Goal: Task Accomplishment & Management: Manage account settings

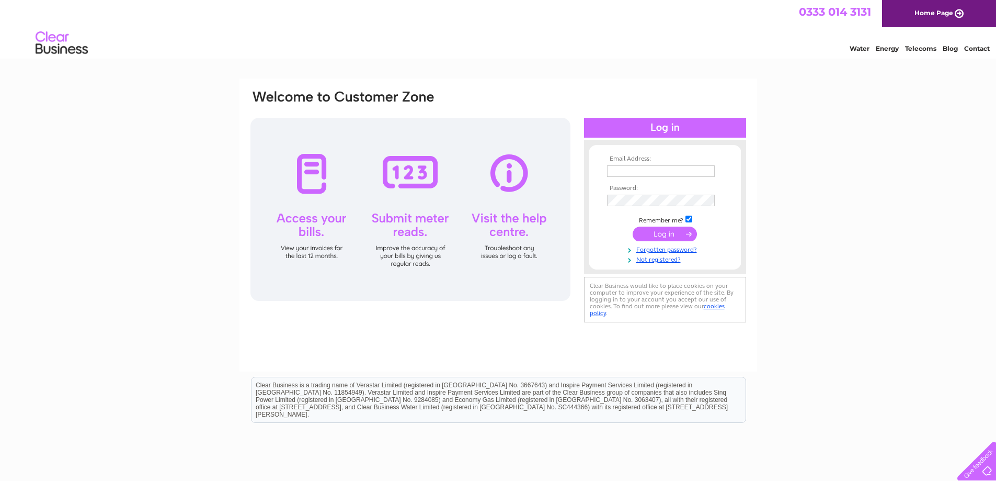
click at [651, 174] on input "text" at bounding box center [661, 171] width 108 height 12
click at [811, 194] on div "Email Address: Password:" at bounding box center [498, 314] width 996 height 472
click at [695, 170] on input "text" at bounding box center [661, 171] width 109 height 13
paste input "accounts@whittoncommunitycentre.org"
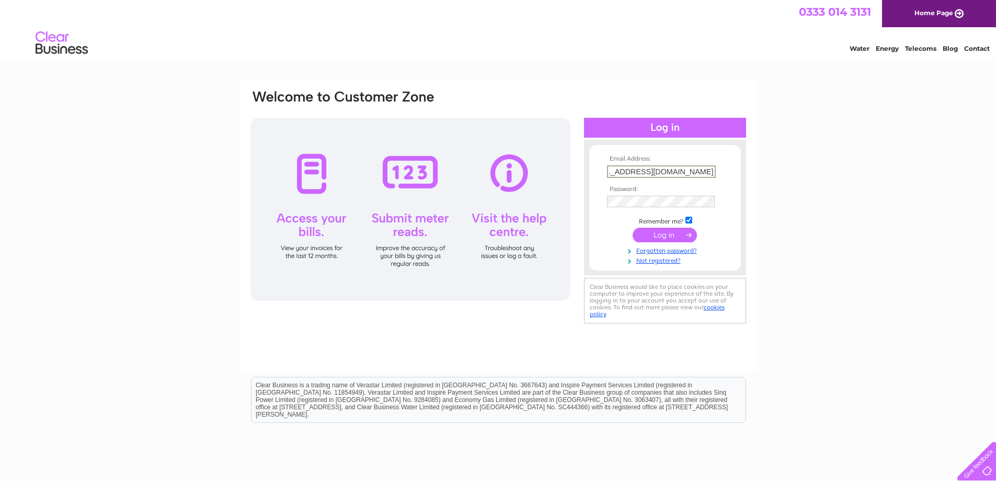
drag, startPoint x: 612, startPoint y: 172, endPoint x: 518, endPoint y: 172, distance: 94.1
click at [518, 172] on div "Email Address: accounts@whittoncommunitycentre.org Password: Forgotten password?" at bounding box center [498, 207] width 498 height 237
drag, startPoint x: 639, startPoint y: 172, endPoint x: 544, endPoint y: 180, distance: 95.0
click at [545, 180] on div "Email Address: accounts@whittoncommunitycentre.org Password: Forgotten password?" at bounding box center [498, 207] width 498 height 237
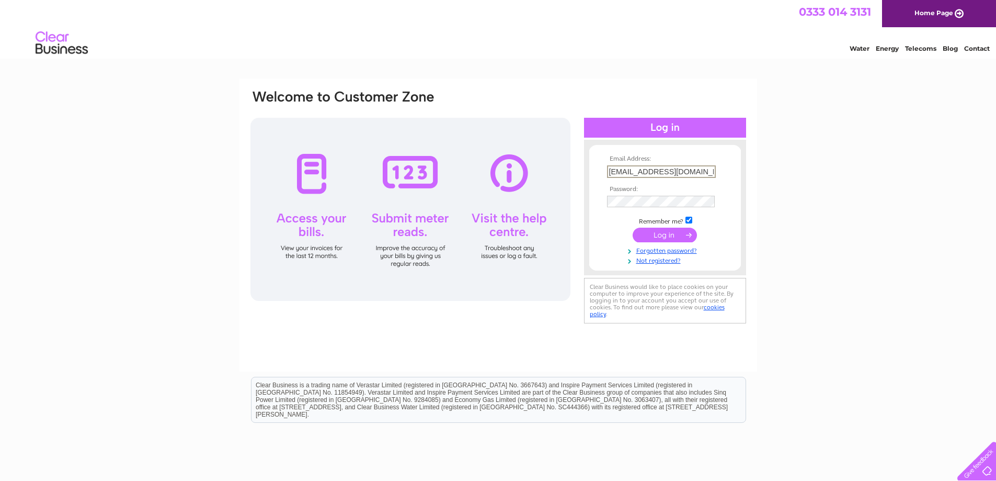
type input "hariyali@whittoncommunitycentre.org"
click at [688, 218] on input "checkbox" at bounding box center [689, 220] width 7 height 7
checkbox input "false"
click at [680, 236] on input "submit" at bounding box center [665, 233] width 64 height 15
click at [644, 170] on input "[EMAIL_ADDRESS][DOMAIN_NAME]" at bounding box center [661, 171] width 108 height 12
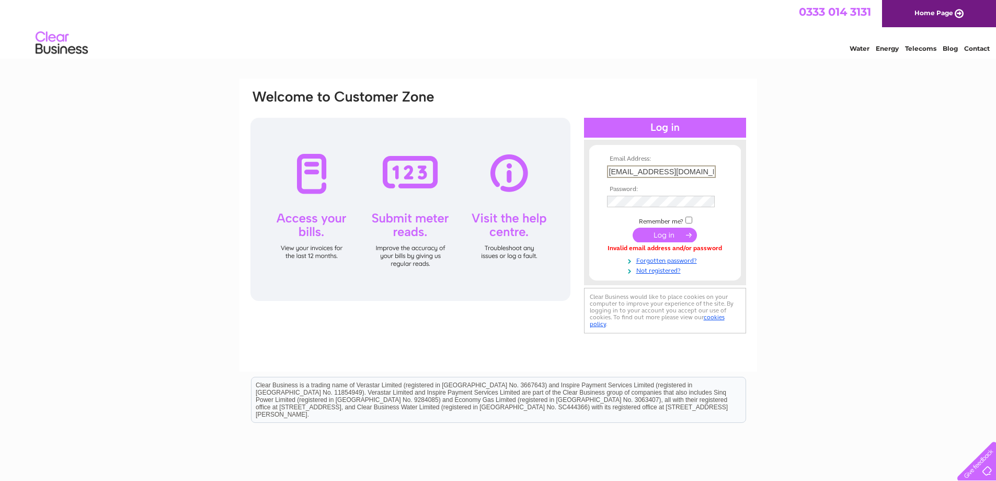
drag, startPoint x: 633, startPoint y: 173, endPoint x: 509, endPoint y: 162, distance: 124.4
click at [509, 162] on div "Email Address: hariyali@whittoncommunitycentre.org Password: Forgotten password?" at bounding box center [498, 212] width 498 height 247
click at [624, 172] on input "[EMAIL_ADDRESS][DOMAIN_NAME]" at bounding box center [661, 171] width 108 height 12
type input "harigali@whittoncommunitycentre.org"
click at [657, 232] on input "submit" at bounding box center [665, 233] width 64 height 15
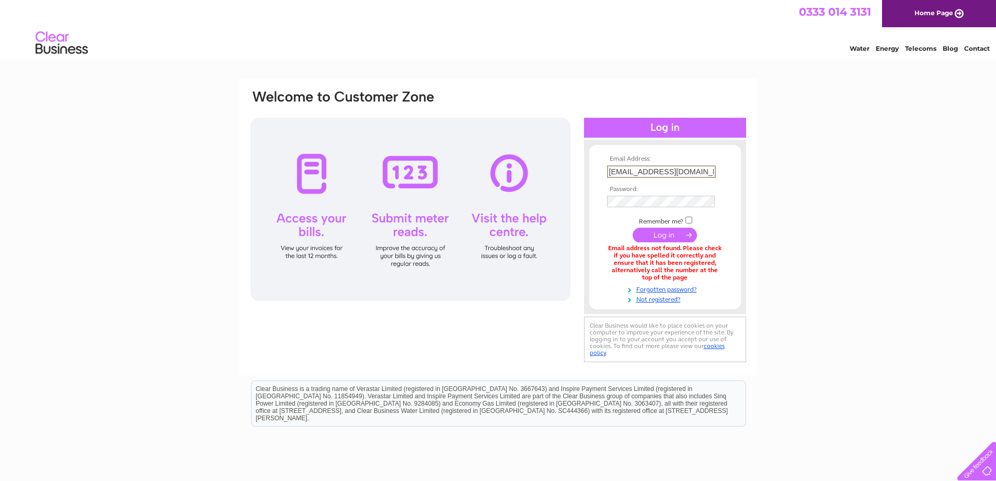
drag, startPoint x: 633, startPoint y: 171, endPoint x: 488, endPoint y: 170, distance: 144.9
click at [488, 170] on div "Email Address: harigali@whittoncommunitycentre.org Password: Forgotten password?" at bounding box center [498, 227] width 498 height 276
type input "accounts@whittoncommunitycentre.org"
click at [655, 232] on input "submit" at bounding box center [665, 235] width 64 height 15
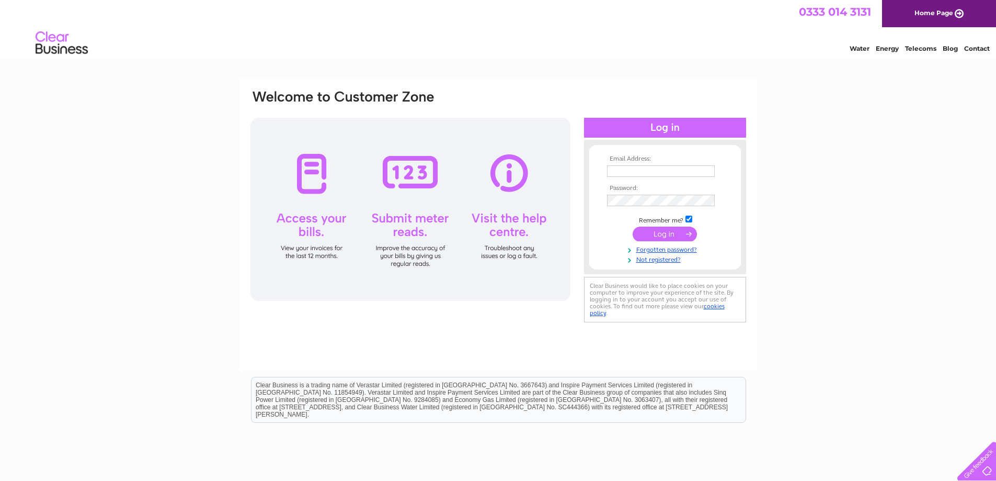
click at [663, 172] on input "text" at bounding box center [661, 171] width 108 height 12
type input "[EMAIL_ADDRESS][DOMAIN_NAME]"
click at [688, 221] on input "checkbox" at bounding box center [689, 220] width 7 height 7
checkbox input "false"
click at [663, 234] on input "submit" at bounding box center [665, 235] width 64 height 15
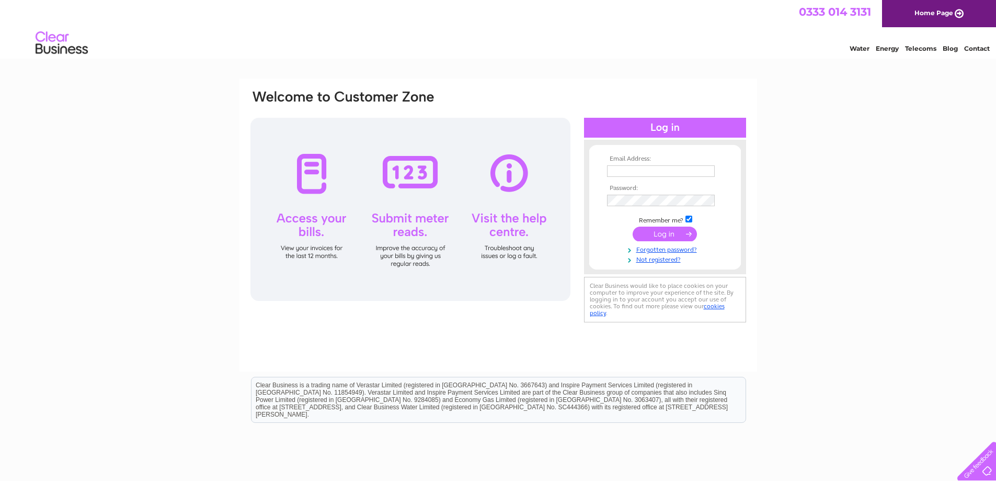
drag, startPoint x: 654, startPoint y: 171, endPoint x: 647, endPoint y: 173, distance: 7.5
click at [654, 171] on input "text" at bounding box center [661, 171] width 108 height 12
type input "[EMAIL_ADDRESS][DOMAIN_NAME]"
drag, startPoint x: 695, startPoint y: 174, endPoint x: 772, endPoint y: 174, distance: 76.9
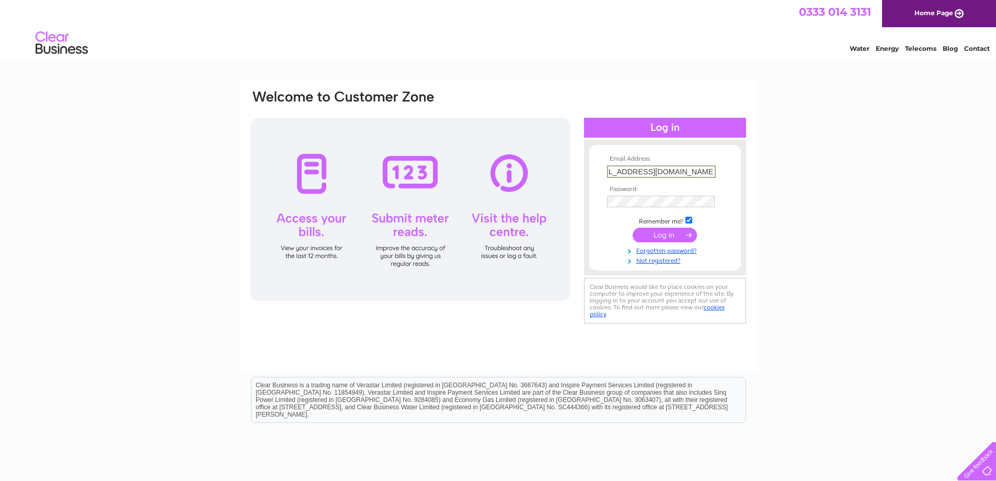
click at [772, 174] on div "Email Address: [EMAIL_ADDRESS][DOMAIN_NAME] Password:" at bounding box center [498, 314] width 996 height 472
click at [689, 219] on input "checkbox" at bounding box center [689, 220] width 7 height 7
checkbox input "false"
click at [633, 228] on input "submit" at bounding box center [665, 235] width 64 height 15
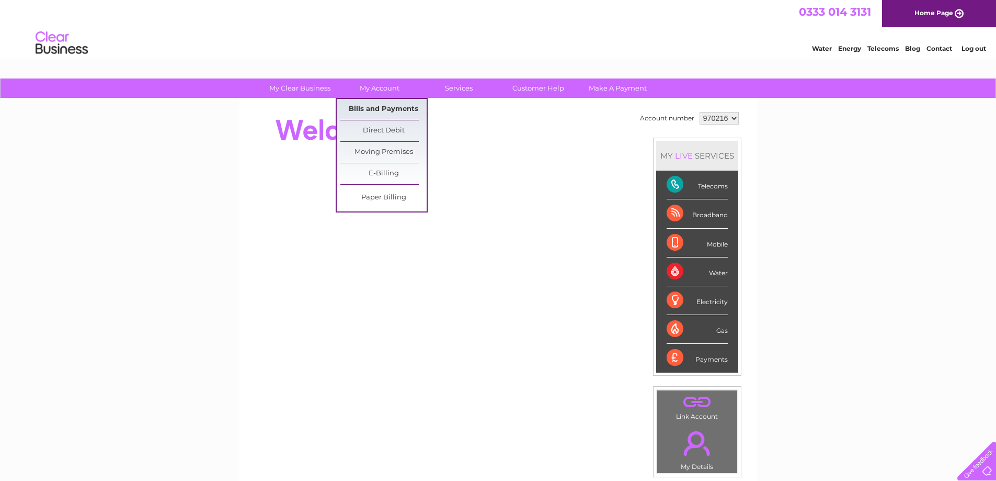
click at [398, 110] on link "Bills and Payments" at bounding box center [383, 109] width 86 height 21
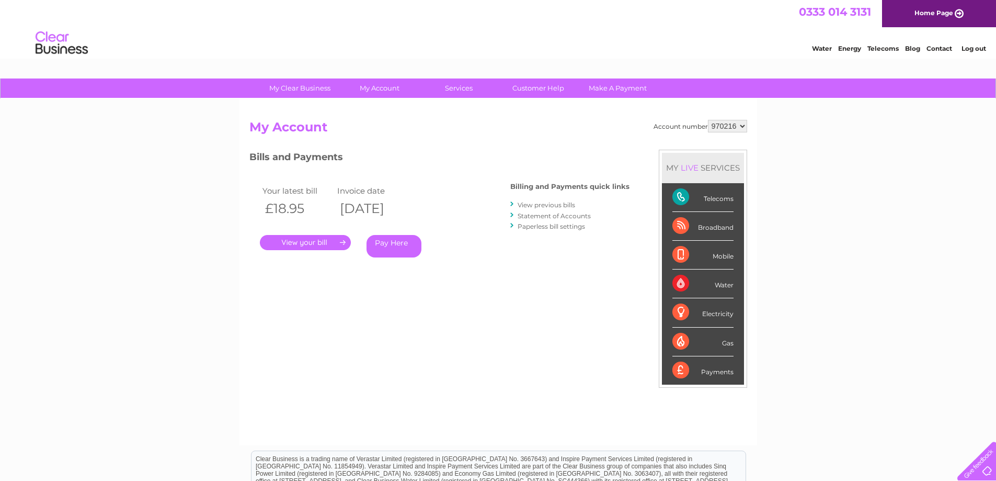
click at [283, 241] on link "." at bounding box center [305, 242] width 91 height 15
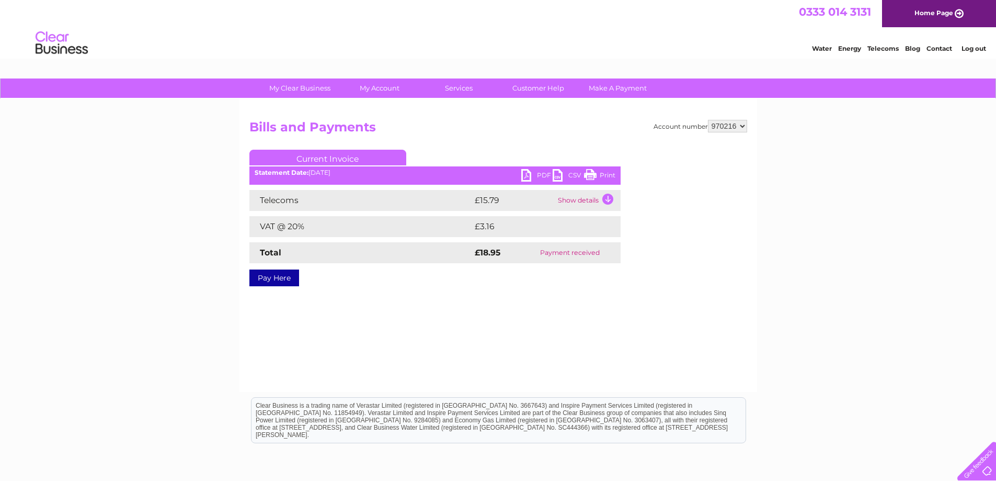
click at [525, 173] on link "PDF" at bounding box center [536, 176] width 31 height 15
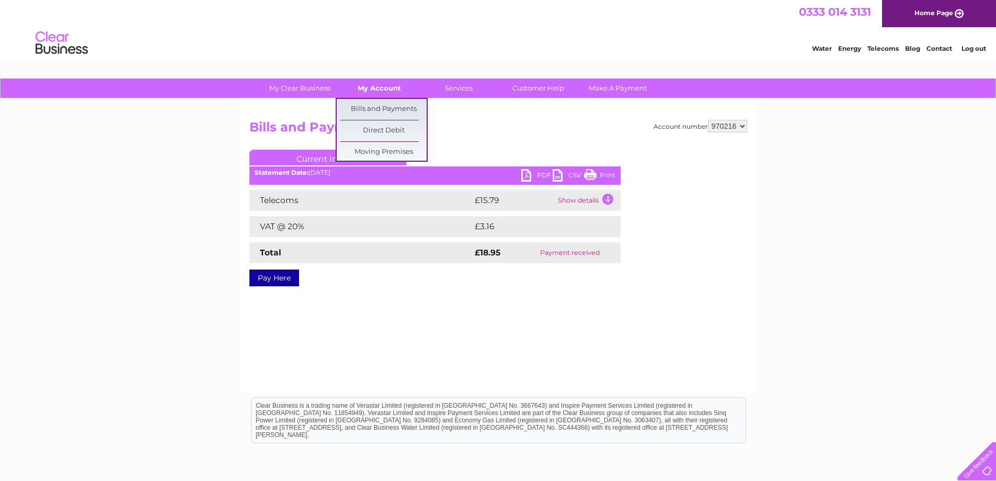
click at [384, 86] on link "My Account" at bounding box center [379, 87] width 86 height 19
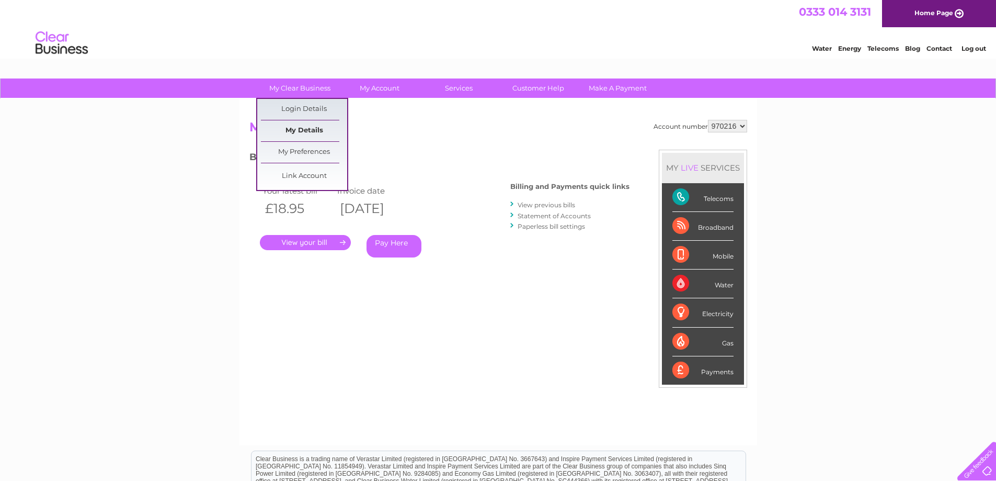
click at [314, 125] on link "My Details" at bounding box center [304, 130] width 86 height 21
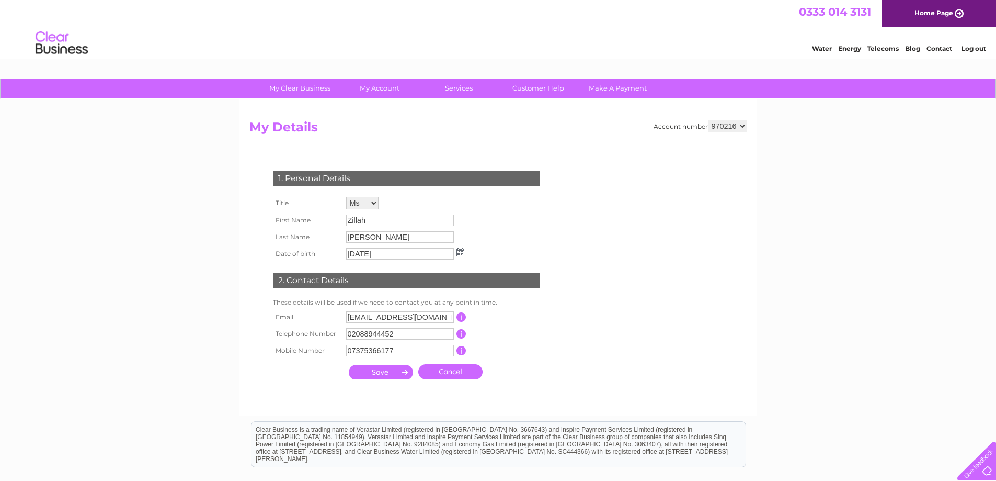
click at [557, 304] on div "1. Personal Details Title Mr Mrs Ms Miss Dr Rev Prof Other First Name [GEOGRAPH…" at bounding box center [408, 272] width 318 height 224
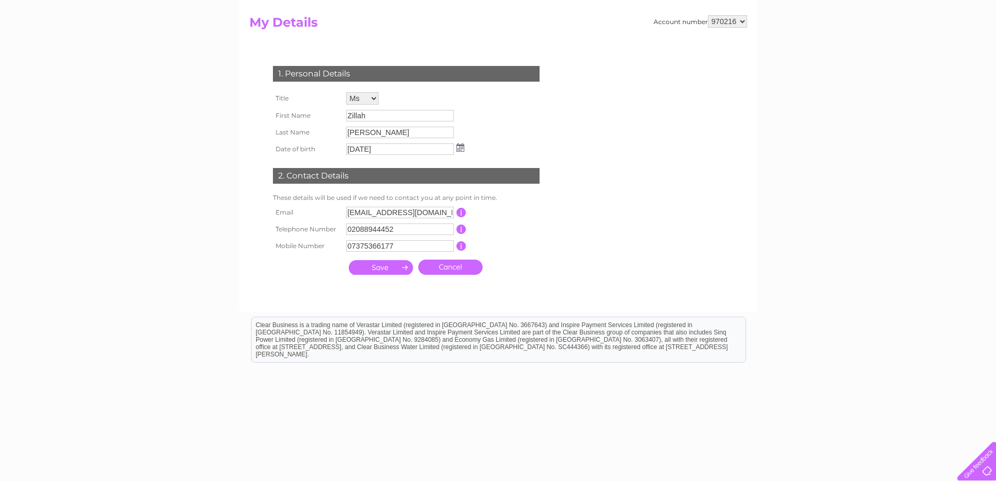
scroll to position [122, 0]
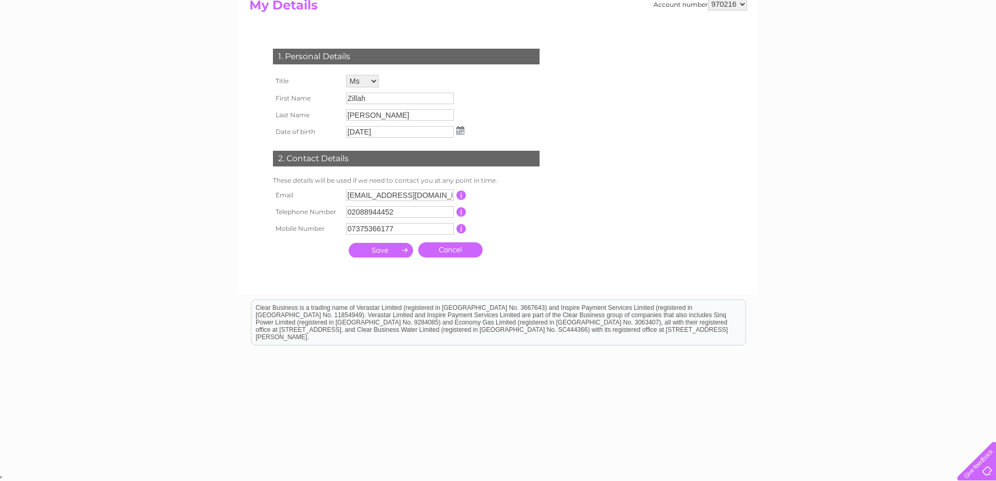
click at [463, 198] on input "button" at bounding box center [462, 194] width 10 height 9
click at [686, 279] on form "Account number 970216 My Details 1. Personal Details Title Mr Mrs Ms Miss Dr Re…" at bounding box center [498, 141] width 498 height 286
click at [527, 295] on html "Clear Business is a trading name of Verastar Limited (registered in [GEOGRAPHIC…" at bounding box center [498, 327] width 996 height 67
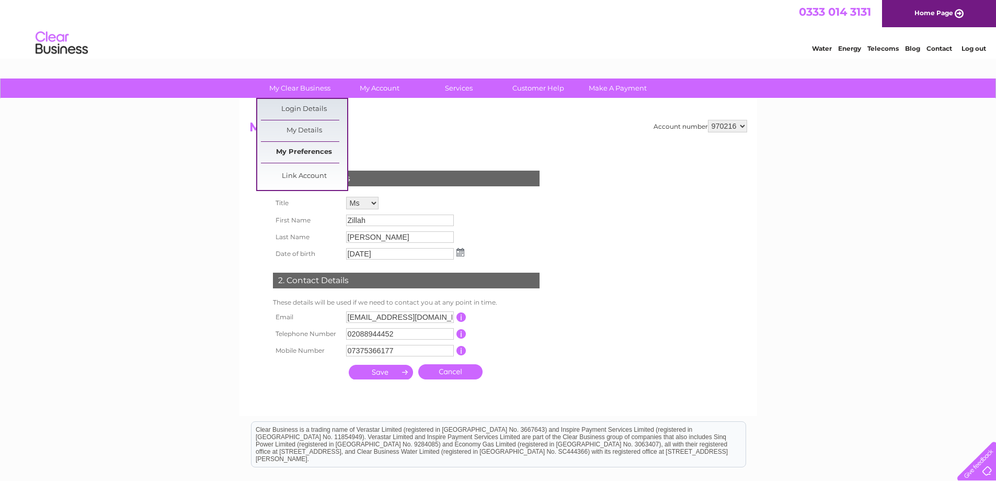
click at [300, 151] on link "My Preferences" at bounding box center [304, 152] width 86 height 21
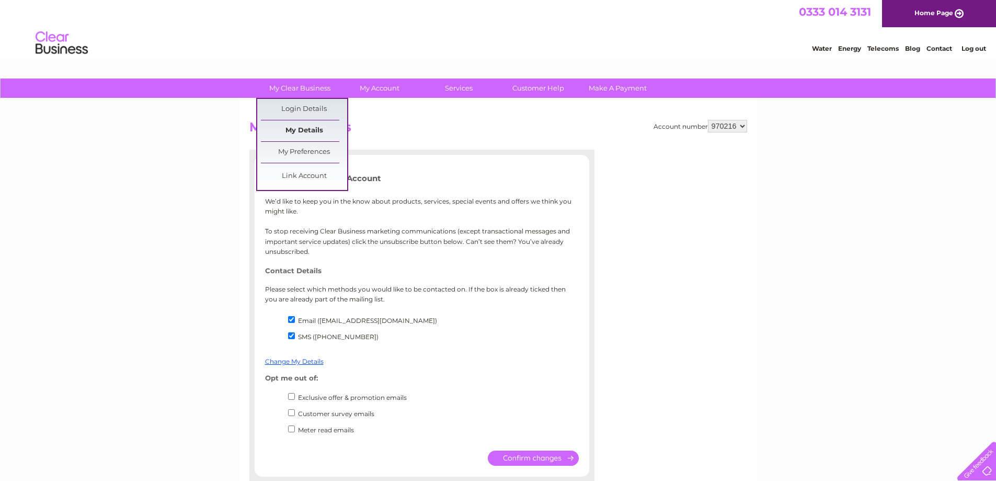
click at [301, 131] on link "My Details" at bounding box center [304, 130] width 86 height 21
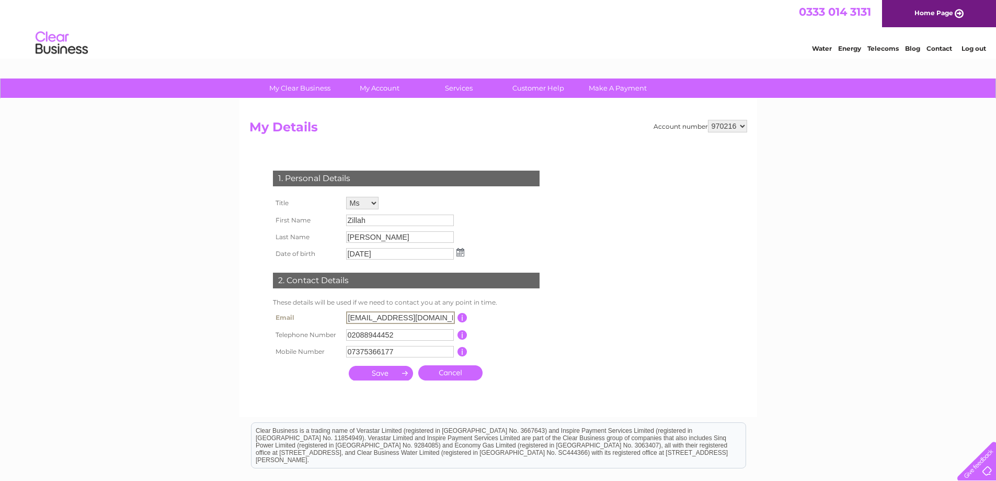
drag, startPoint x: 372, startPoint y: 316, endPoint x: 304, endPoint y: 312, distance: 68.1
click at [304, 312] on tr "Email [EMAIL_ADDRESS][DOMAIN_NAME] This should be a valid email address" at bounding box center [410, 318] width 281 height 18
click at [203, 280] on div "My Clear Business Login Details My Details My Preferences Link Account My Accou…" at bounding box center [498, 336] width 996 height 517
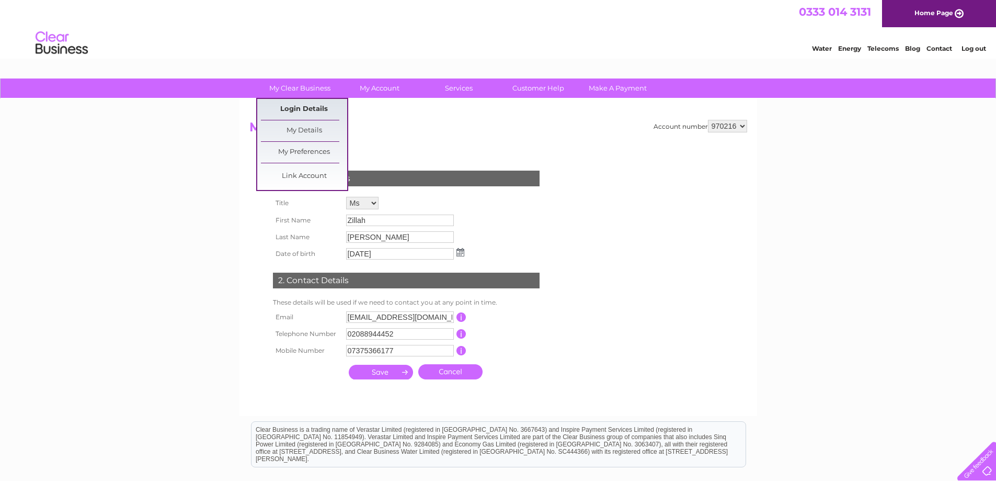
click at [304, 109] on link "Login Details" at bounding box center [304, 109] width 86 height 21
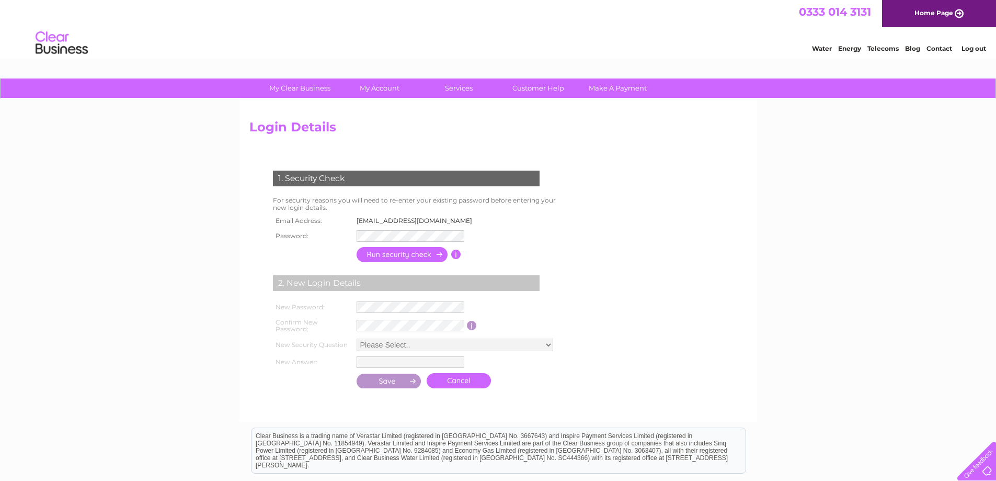
click at [386, 257] on input "button" at bounding box center [403, 254] width 92 height 15
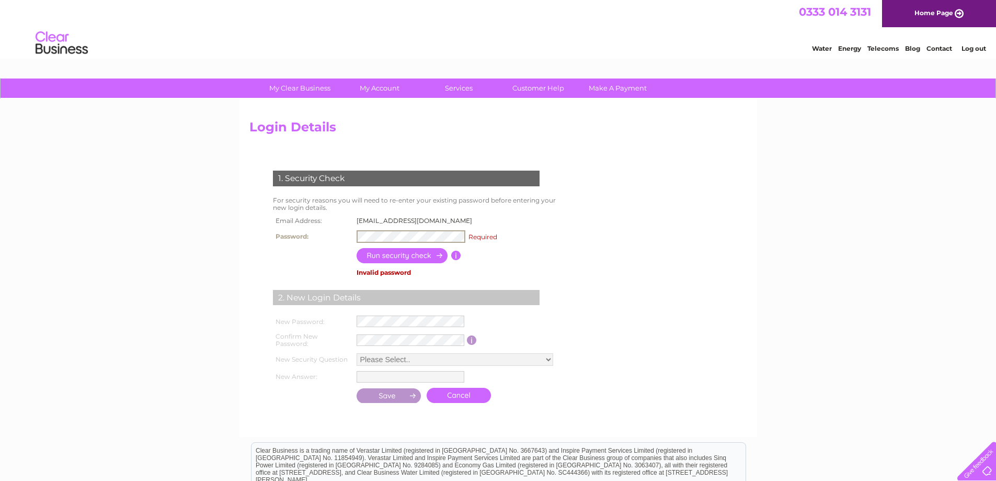
click at [384, 259] on input "button" at bounding box center [403, 255] width 92 height 15
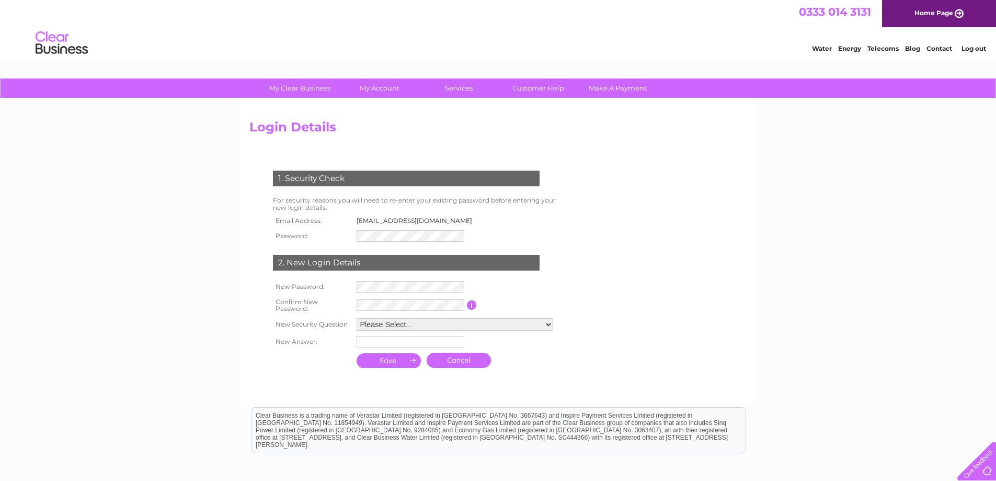
click at [474, 362] on link "Cancel" at bounding box center [459, 360] width 64 height 15
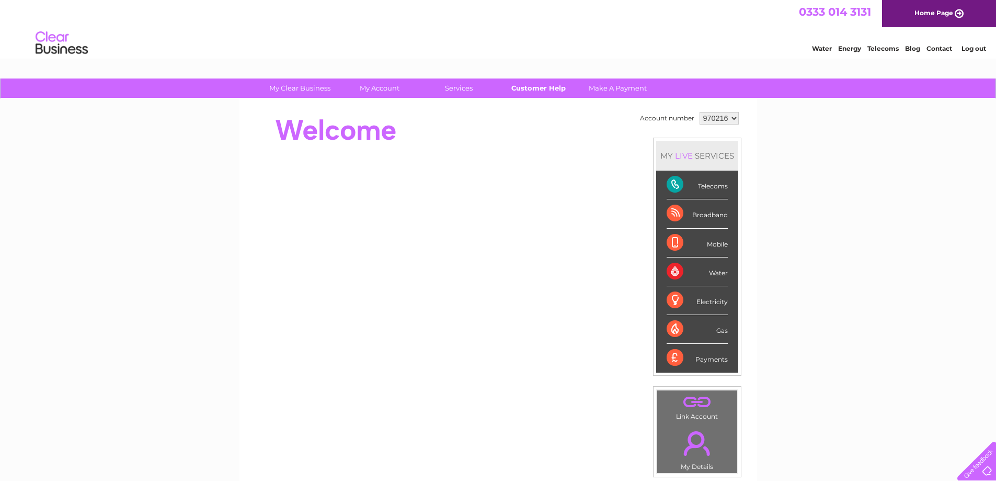
click at [554, 84] on link "Customer Help" at bounding box center [538, 87] width 86 height 19
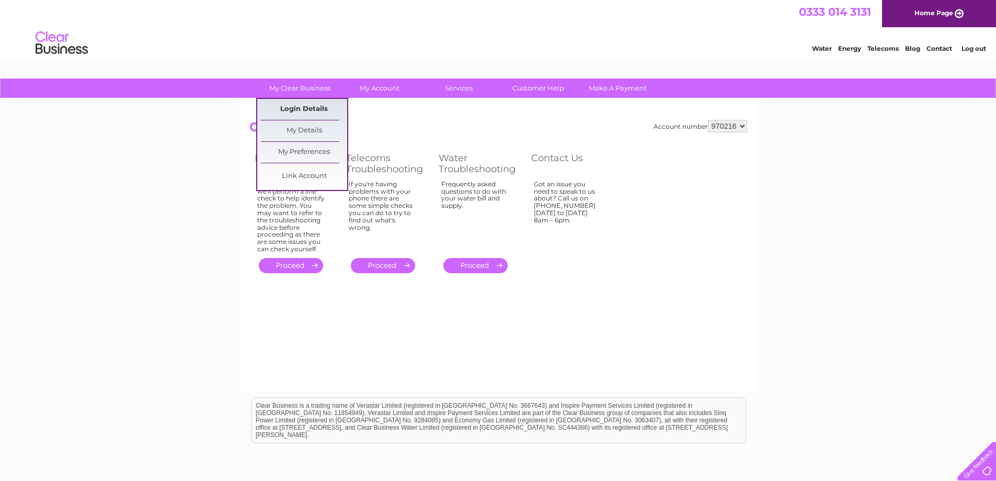
click at [295, 111] on link "Login Details" at bounding box center [304, 109] width 86 height 21
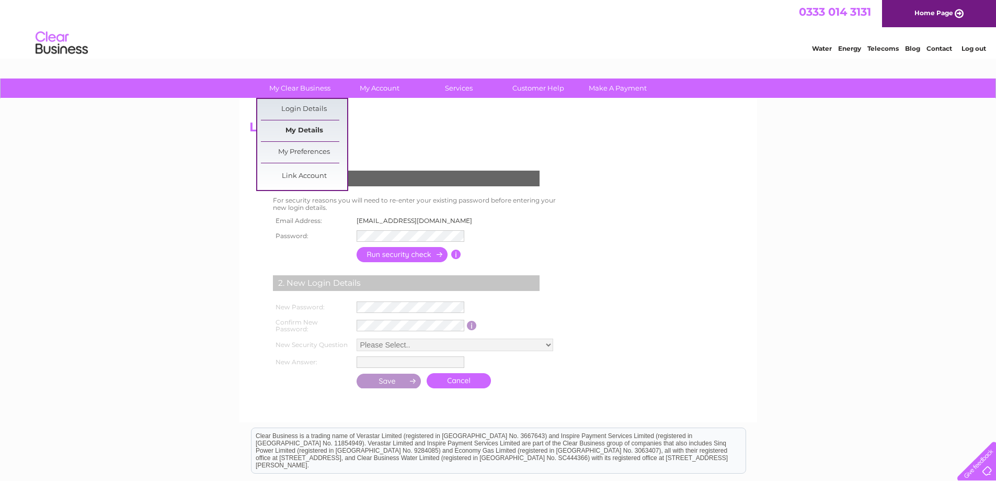
click at [298, 128] on link "My Details" at bounding box center [304, 130] width 86 height 21
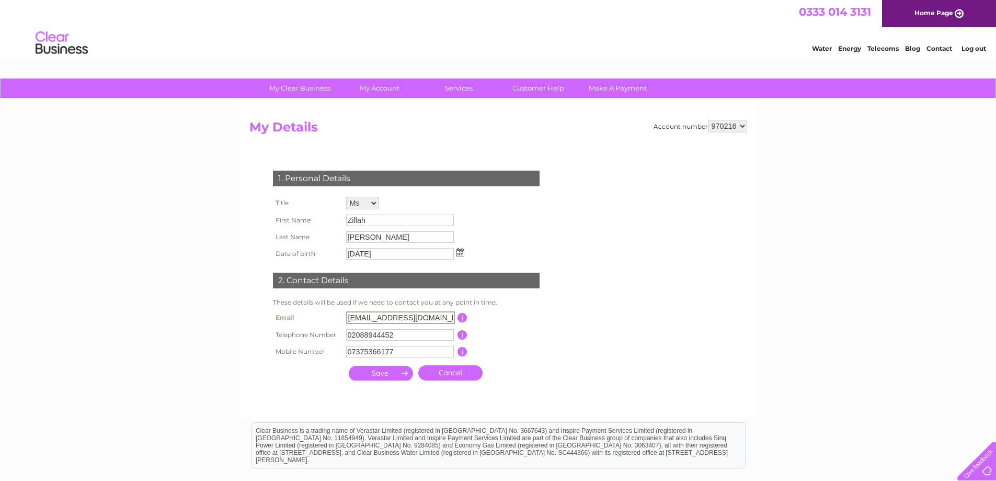
drag, startPoint x: 371, startPoint y: 318, endPoint x: 259, endPoint y: 316, distance: 111.4
click at [259, 316] on div "1. Personal Details Title Mr Mrs Ms Miss Dr Rev Prof Other First Name Zillah La…" at bounding box center [408, 272] width 318 height 225
drag, startPoint x: 415, startPoint y: 314, endPoint x: 479, endPoint y: 320, distance: 64.5
click at [479, 320] on tr "Email Accounts@whittoncommunitycentre.org This should be a valid email address" at bounding box center [410, 318] width 281 height 18
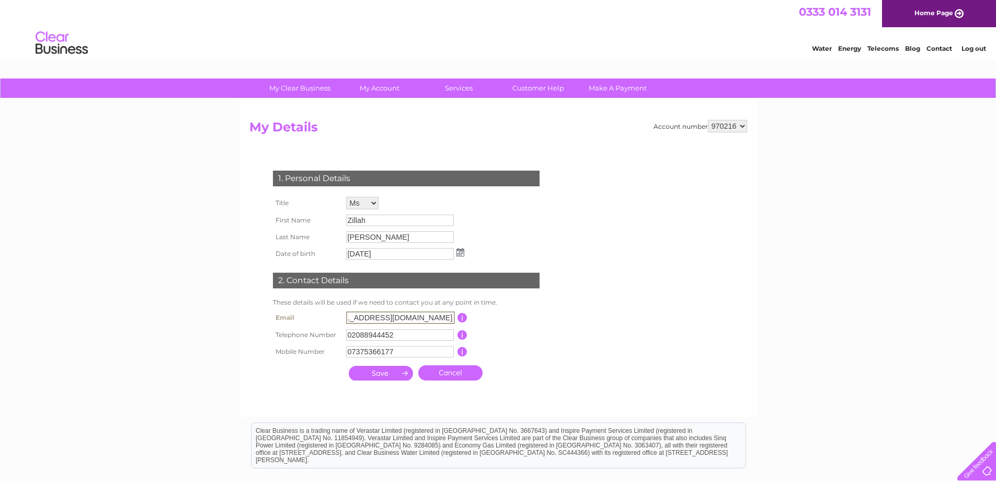
type input "Accounts@whittoncommunitycentre.org"
click at [386, 418] on html "Clear Business is a trading name of Verastar Limited (registered in [GEOGRAPHIC…" at bounding box center [498, 449] width 996 height 67
click at [382, 373] on input "submit" at bounding box center [381, 372] width 64 height 15
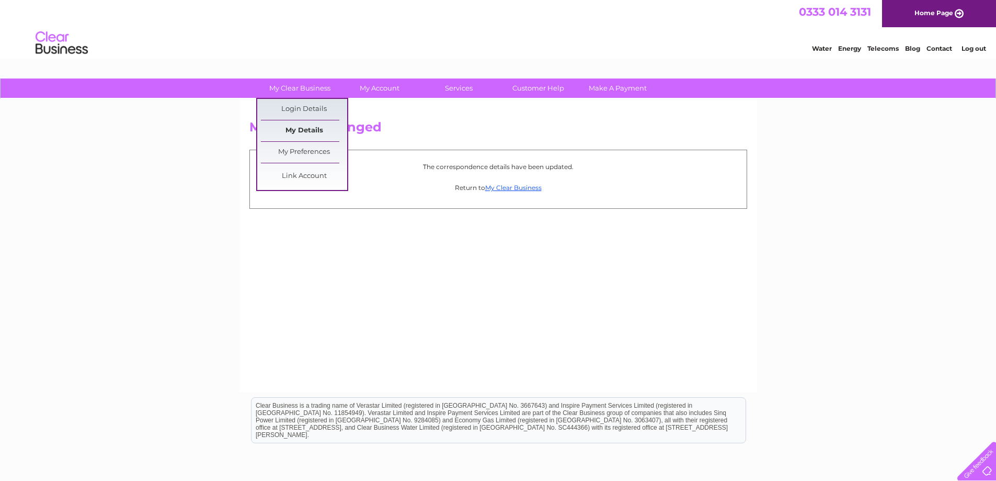
click at [301, 128] on link "My Details" at bounding box center [304, 130] width 86 height 21
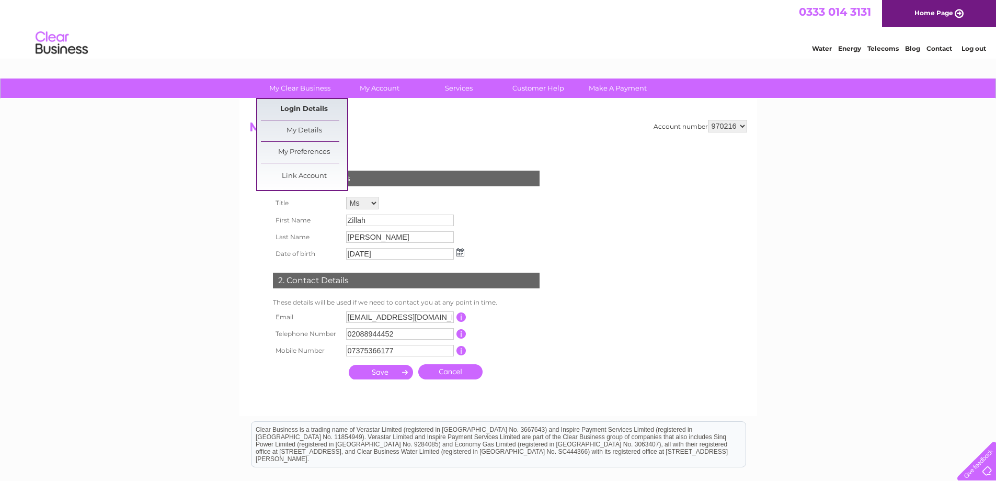
click at [303, 103] on link "Login Details" at bounding box center [304, 109] width 86 height 21
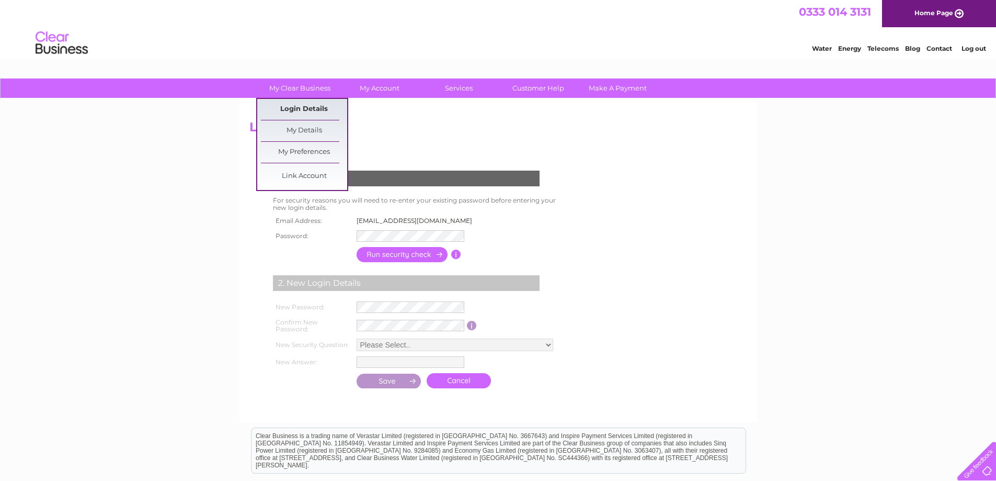
click at [300, 109] on link "Login Details" at bounding box center [304, 109] width 86 height 21
click at [308, 105] on link "Login Details" at bounding box center [304, 109] width 86 height 21
click at [314, 128] on link "My Details" at bounding box center [304, 130] width 86 height 21
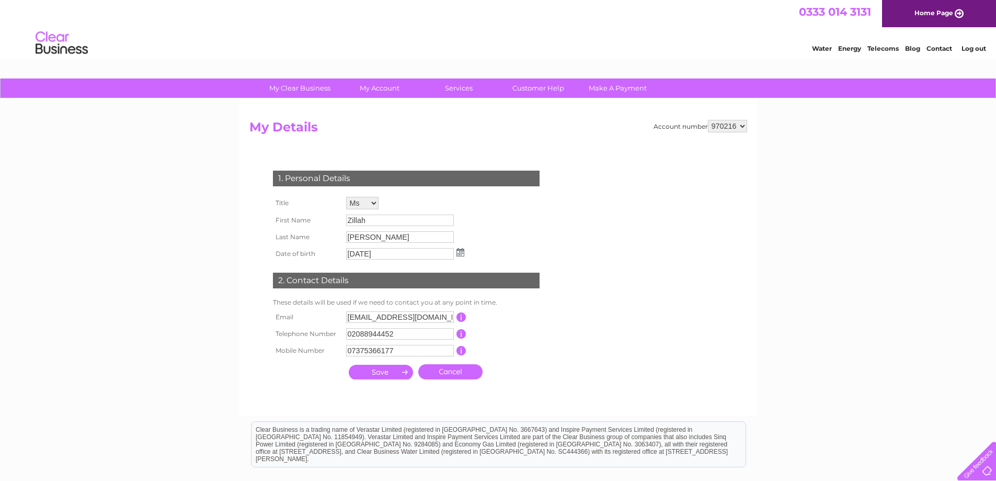
click at [380, 371] on input "submit" at bounding box center [381, 372] width 64 height 15
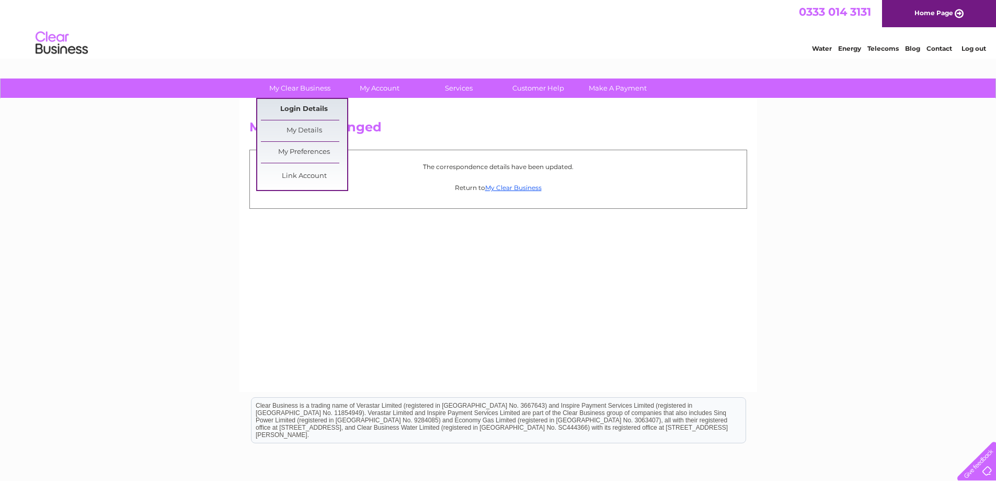
click at [293, 107] on link "Login Details" at bounding box center [304, 109] width 86 height 21
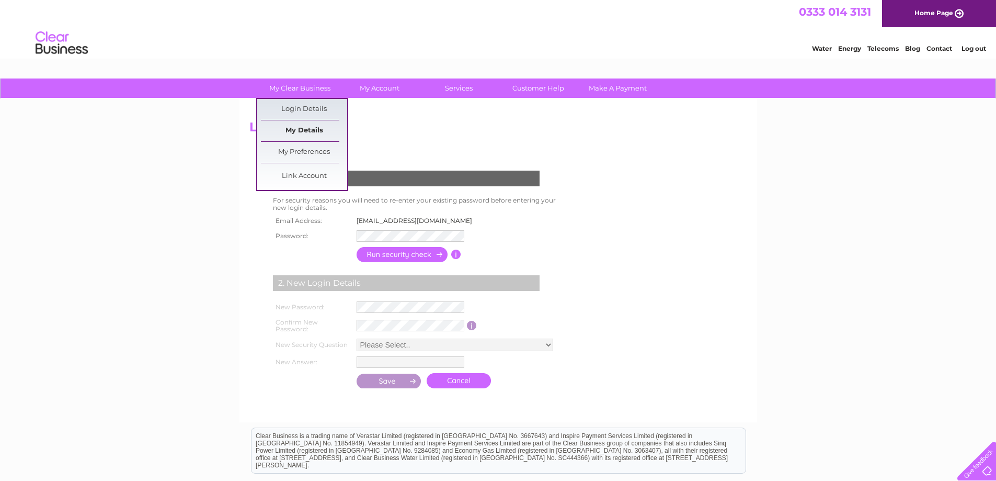
click at [301, 132] on link "My Details" at bounding box center [304, 130] width 86 height 21
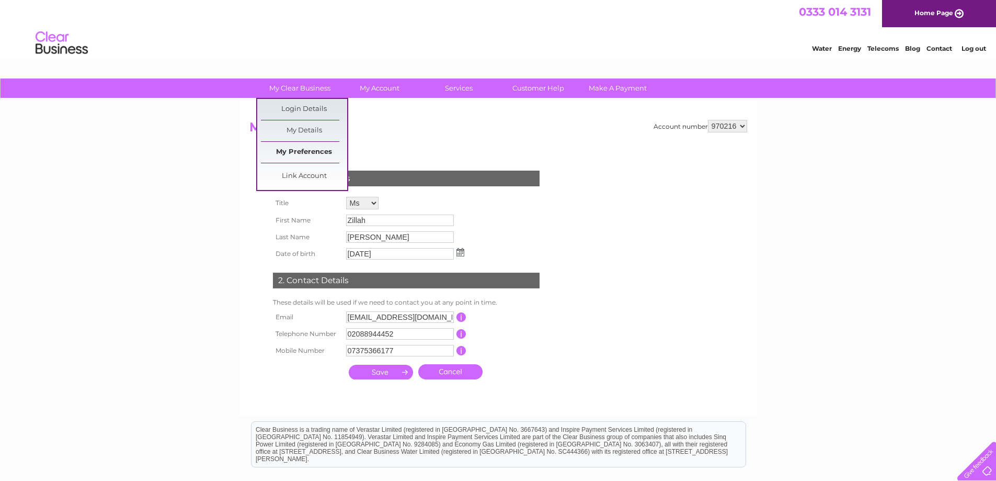
click at [308, 150] on link "My Preferences" at bounding box center [304, 152] width 86 height 21
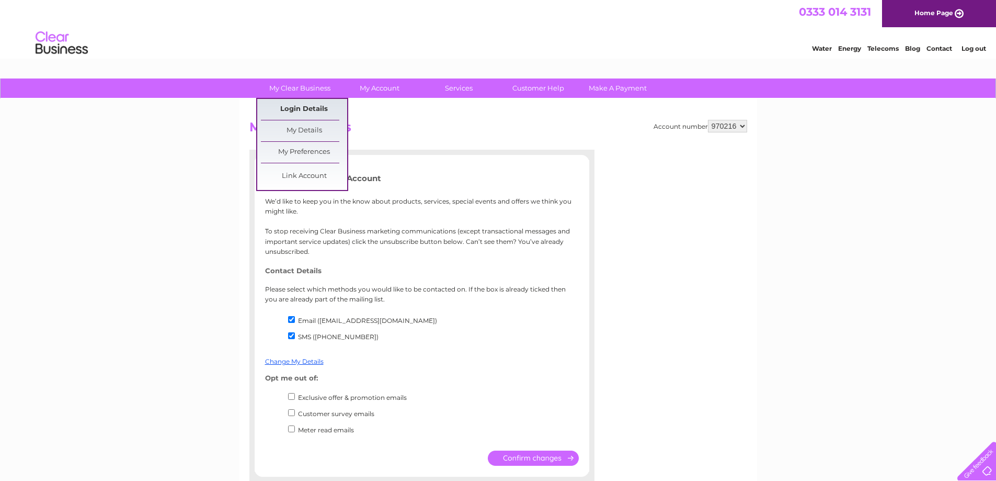
click at [293, 113] on link "Login Details" at bounding box center [304, 109] width 86 height 21
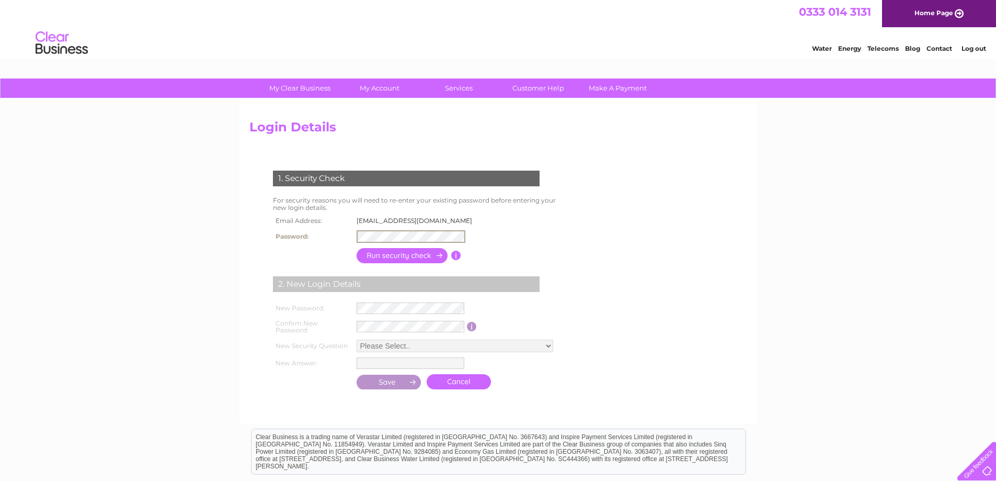
click at [459, 257] on input "button" at bounding box center [456, 255] width 10 height 9
click at [646, 225] on form "1. Security Check For security reasons you will need to re-enter your existing …" at bounding box center [498, 281] width 498 height 262
click at [52, 50] on img at bounding box center [61, 43] width 53 height 32
click at [949, 16] on link "Home Page" at bounding box center [939, 13] width 114 height 27
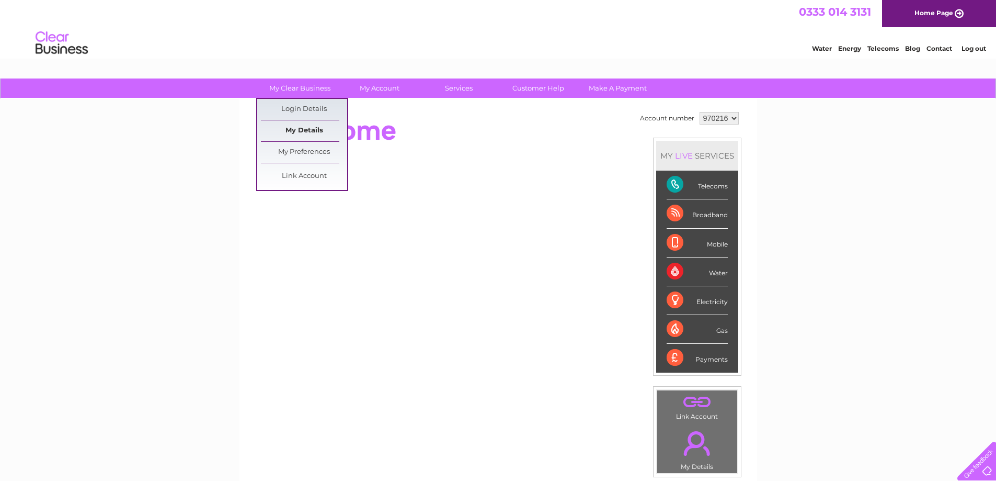
click at [301, 132] on link "My Details" at bounding box center [304, 130] width 86 height 21
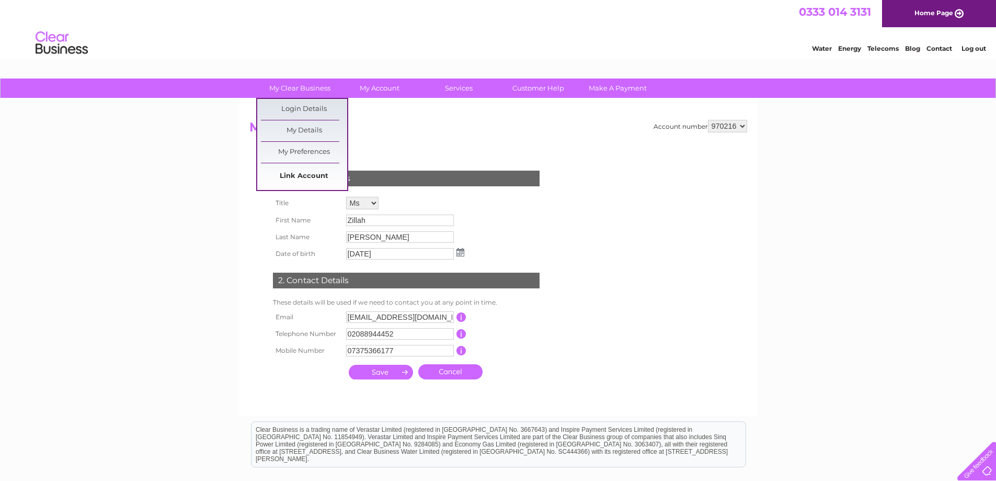
click at [288, 176] on link "Link Account" at bounding box center [304, 176] width 86 height 21
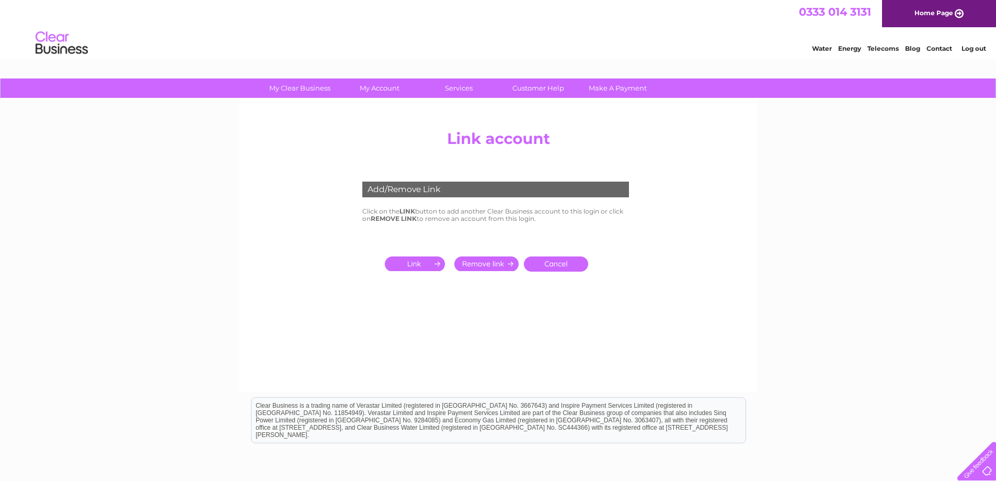
click at [417, 263] on input "submit" at bounding box center [417, 263] width 64 height 15
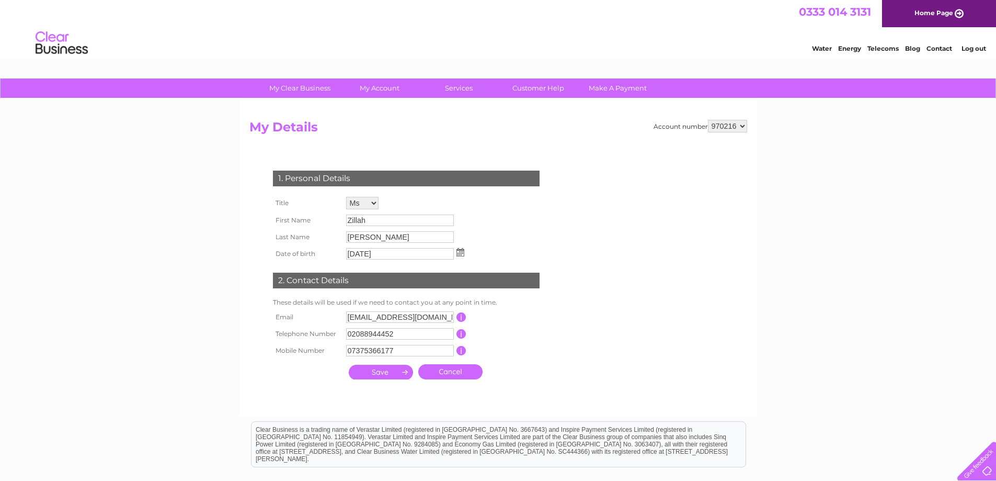
click at [386, 372] on input "submit" at bounding box center [381, 372] width 64 height 15
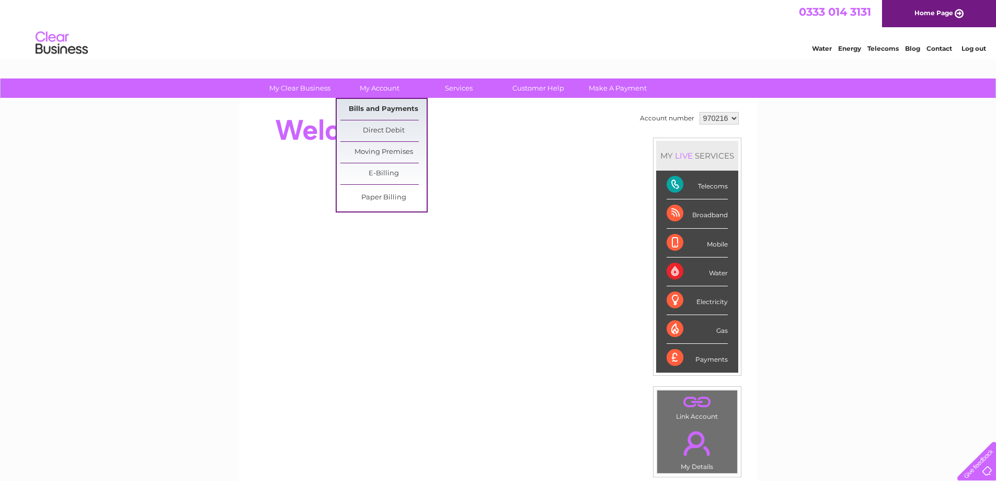
click at [390, 115] on link "Bills and Payments" at bounding box center [383, 109] width 86 height 21
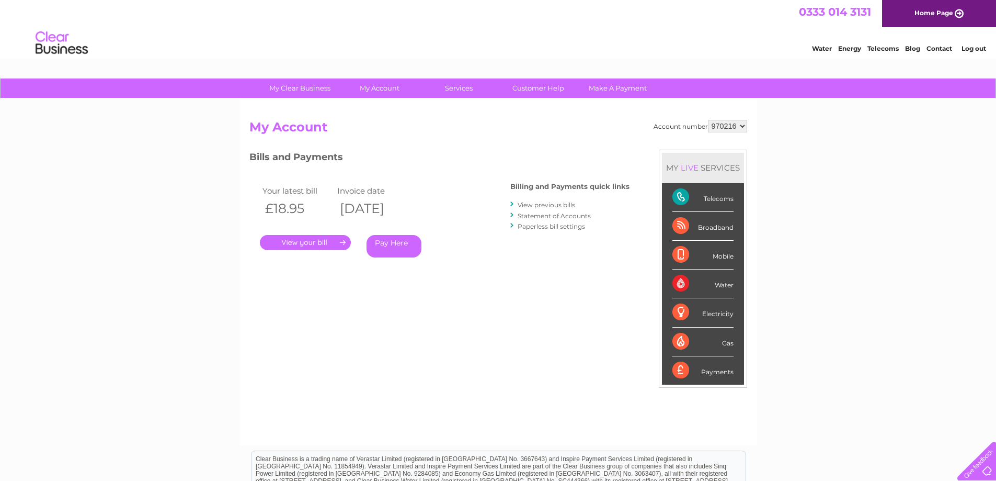
click at [535, 205] on link "View previous bills" at bounding box center [547, 205] width 58 height 8
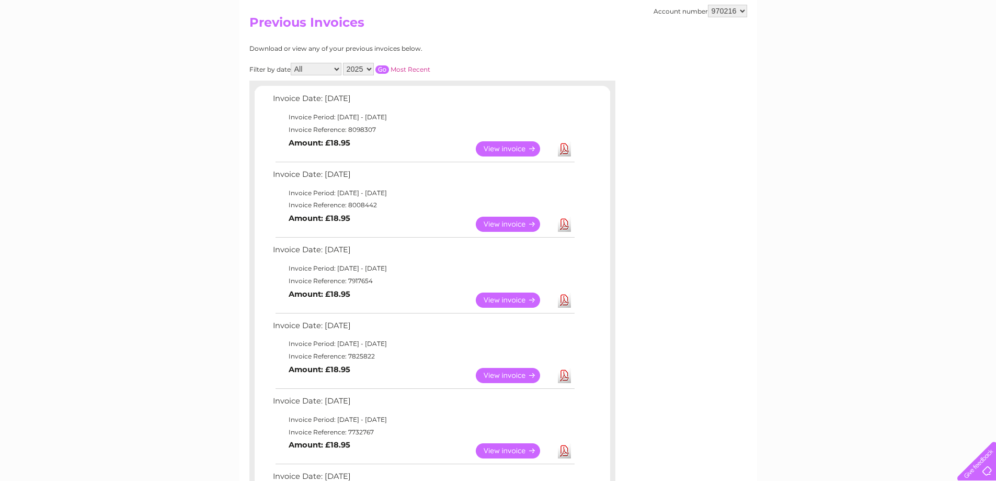
scroll to position [157, 0]
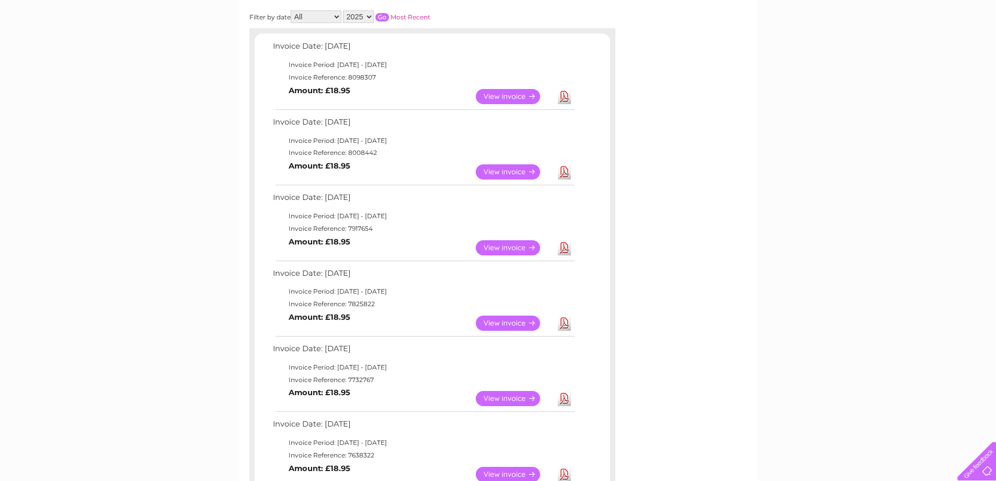
click at [562, 170] on link "Download" at bounding box center [564, 171] width 13 height 15
click at [152, 209] on div "My Clear Business Login Details My Details My Preferences Link Account My Accou…" at bounding box center [498, 434] width 996 height 1025
click at [732, 206] on div "Account number 970216 Previous Invoices Download or view any of your previous i…" at bounding box center [499, 355] width 518 height 826
